Goal: Task Accomplishment & Management: Manage account settings

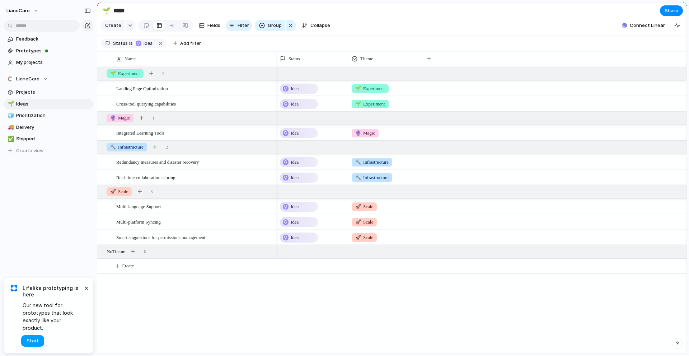
click at [41, 341] on button "Start" at bounding box center [32, 340] width 23 height 11
click at [27, 37] on span "Feedback" at bounding box center [53, 39] width 75 height 7
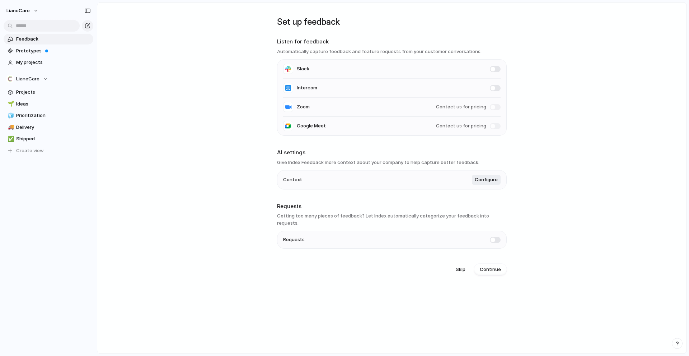
click at [498, 237] on span at bounding box center [495, 240] width 11 height 6
click at [482, 182] on span "Configure" at bounding box center [486, 179] width 23 height 7
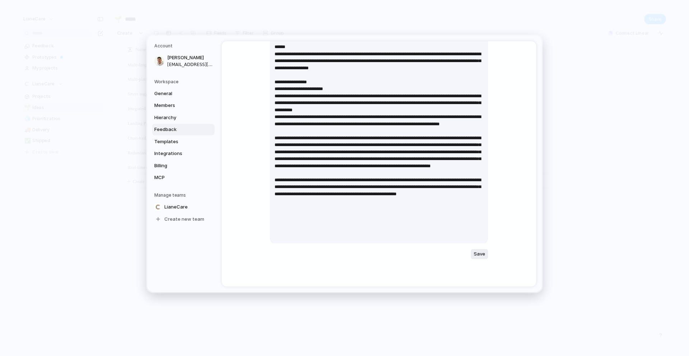
scroll to position [169, 0]
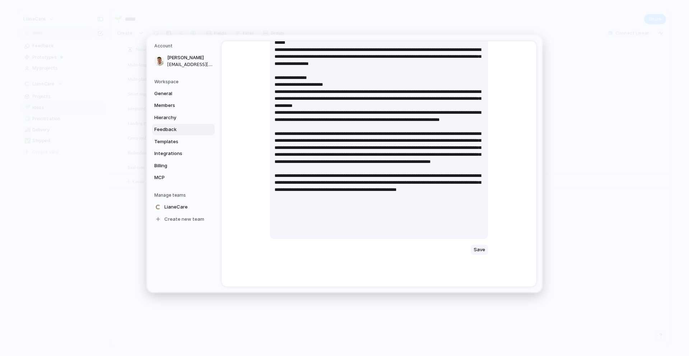
click at [477, 251] on span "Save" at bounding box center [479, 249] width 11 height 7
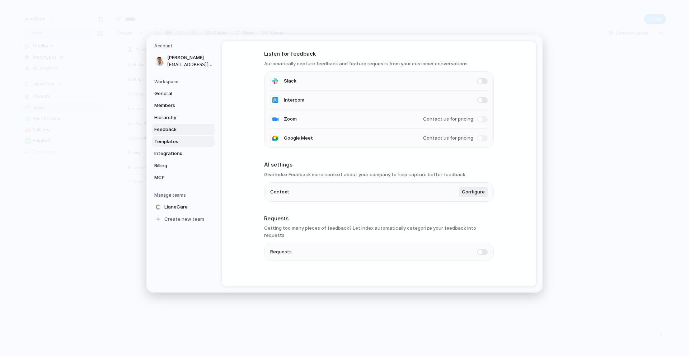
click at [175, 140] on span "Templates" at bounding box center [177, 141] width 46 height 7
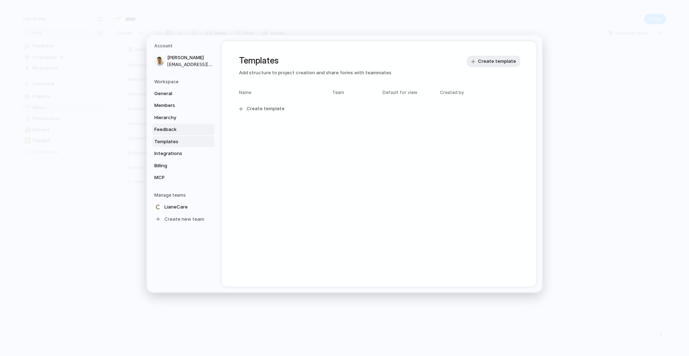
click at [176, 129] on span "Feedback" at bounding box center [177, 129] width 46 height 7
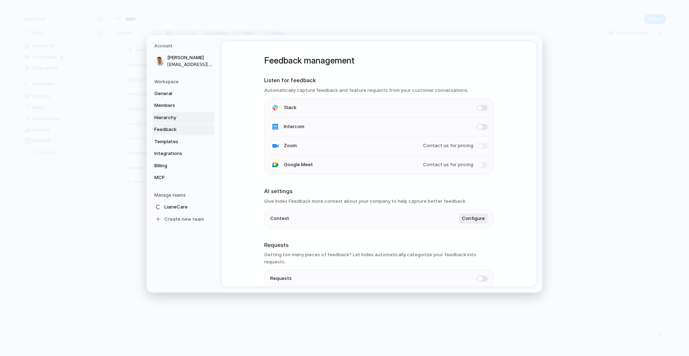
click at [177, 121] on span "Hierarchy" at bounding box center [177, 117] width 46 height 7
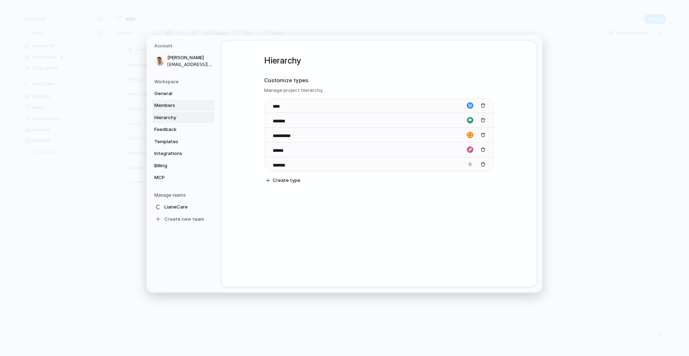
click at [174, 104] on span "Members" at bounding box center [177, 105] width 46 height 7
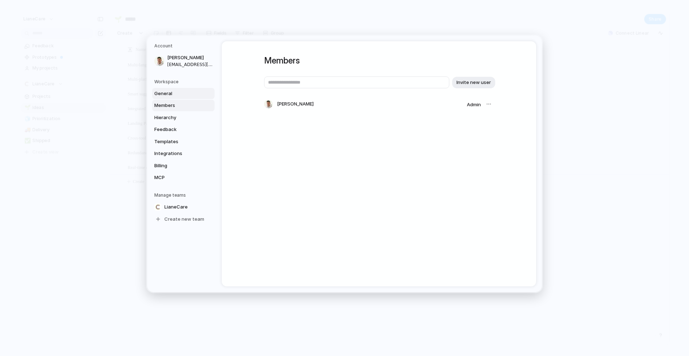
click at [174, 94] on span "General" at bounding box center [177, 93] width 46 height 7
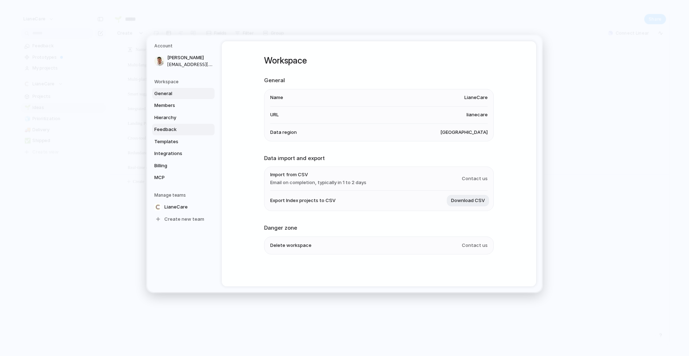
click at [172, 134] on link "Feedback" at bounding box center [183, 129] width 62 height 11
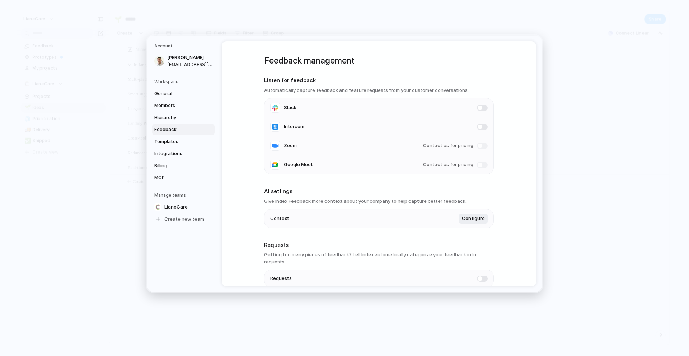
click at [170, 147] on div "General Members Hierarchy Feedback Templates Integrations Billing MCP" at bounding box center [184, 135] width 60 height 95
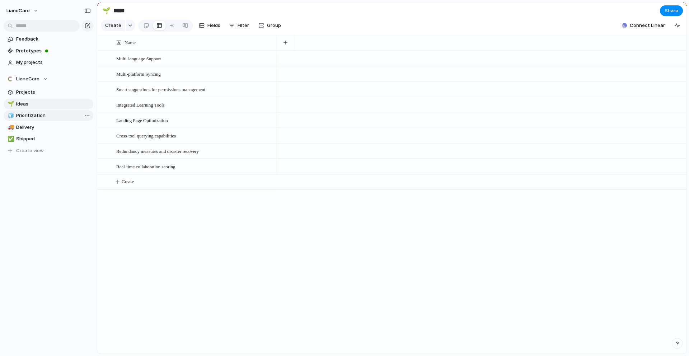
click at [32, 113] on span "Prioritization" at bounding box center [53, 115] width 75 height 7
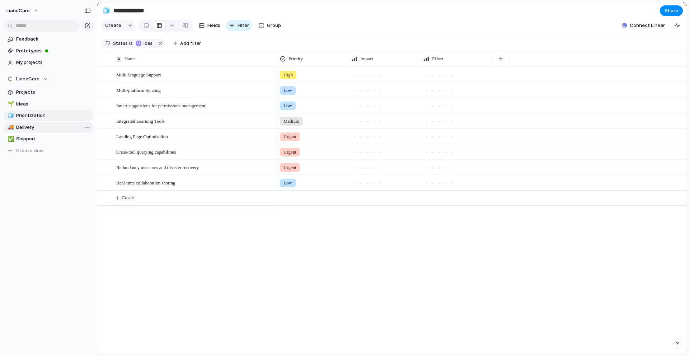
click at [28, 123] on link "🚚 Delivery" at bounding box center [49, 127] width 90 height 11
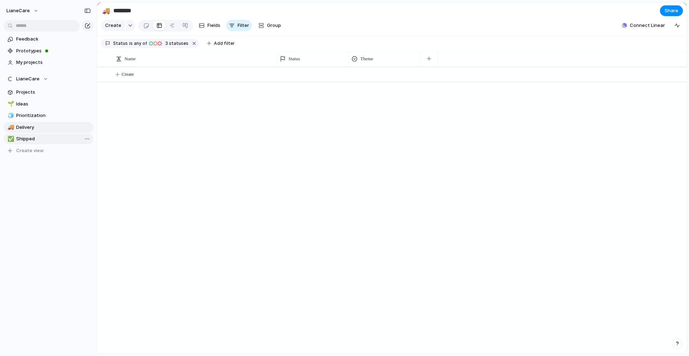
click at [31, 140] on span "Shipped" at bounding box center [53, 138] width 75 height 7
type input "*******"
